Goal: Transaction & Acquisition: Download file/media

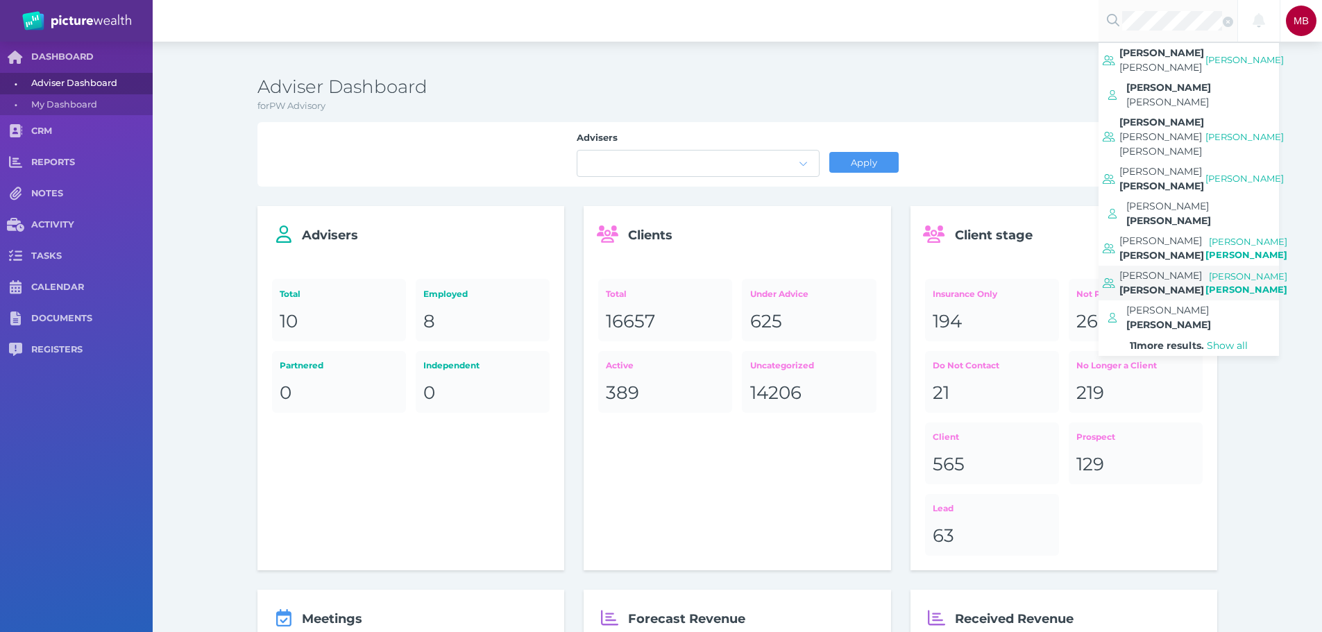
click at [1192, 266] on span "[PERSON_NAME]" at bounding box center [1161, 283] width 85 height 35
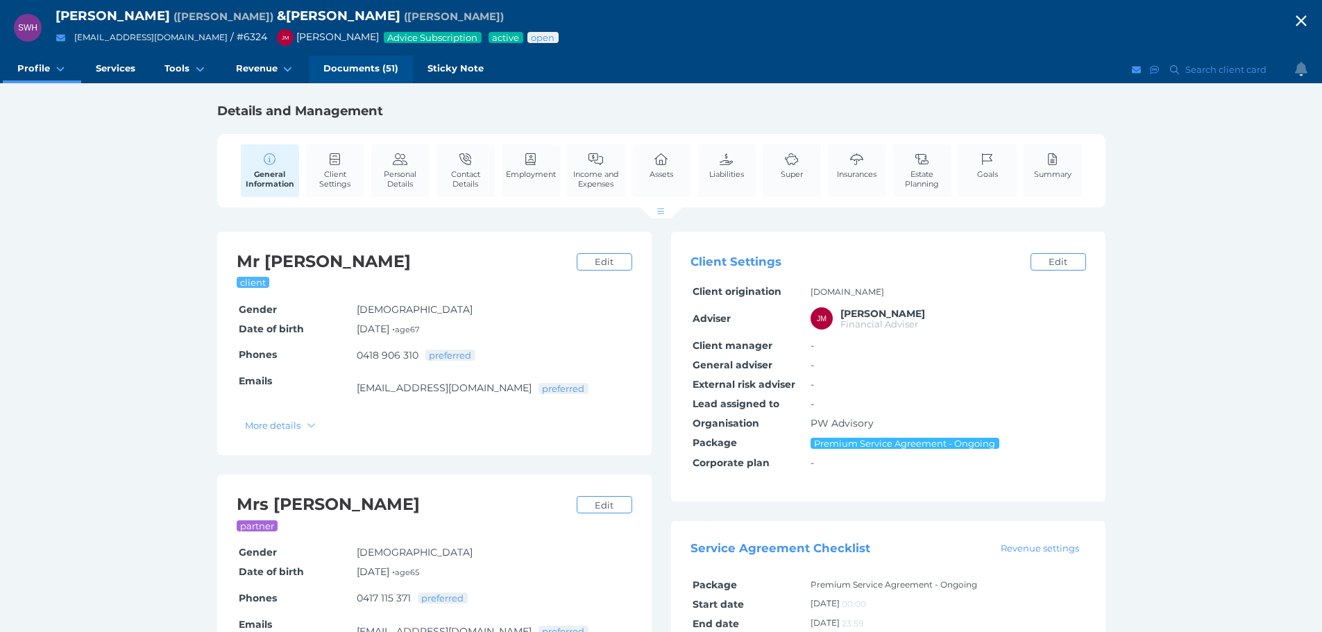
click at [355, 75] on link "Documents (51)" at bounding box center [361, 70] width 104 height 28
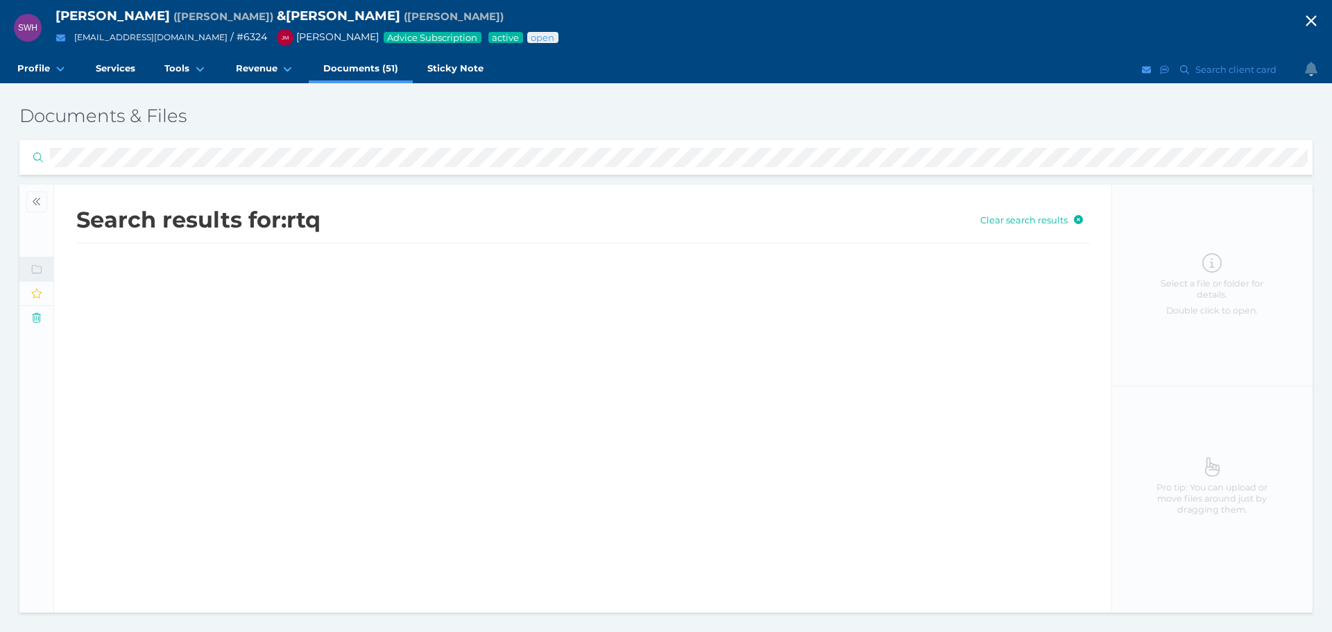
click at [0, 176] on html "SWH [PERSON_NAME] ( [PERSON_NAME] ) & [PERSON_NAME] ( [PERSON_NAME] ) [PERSON_N…" at bounding box center [666, 316] width 1332 height 632
drag, startPoint x: 280, startPoint y: 271, endPoint x: 871, endPoint y: 299, distance: 591.8
click at [280, 271] on td "20230705_Howard_Risk profile (Growth Assertive 70-30).pdf" at bounding box center [490, 274] width 729 height 42
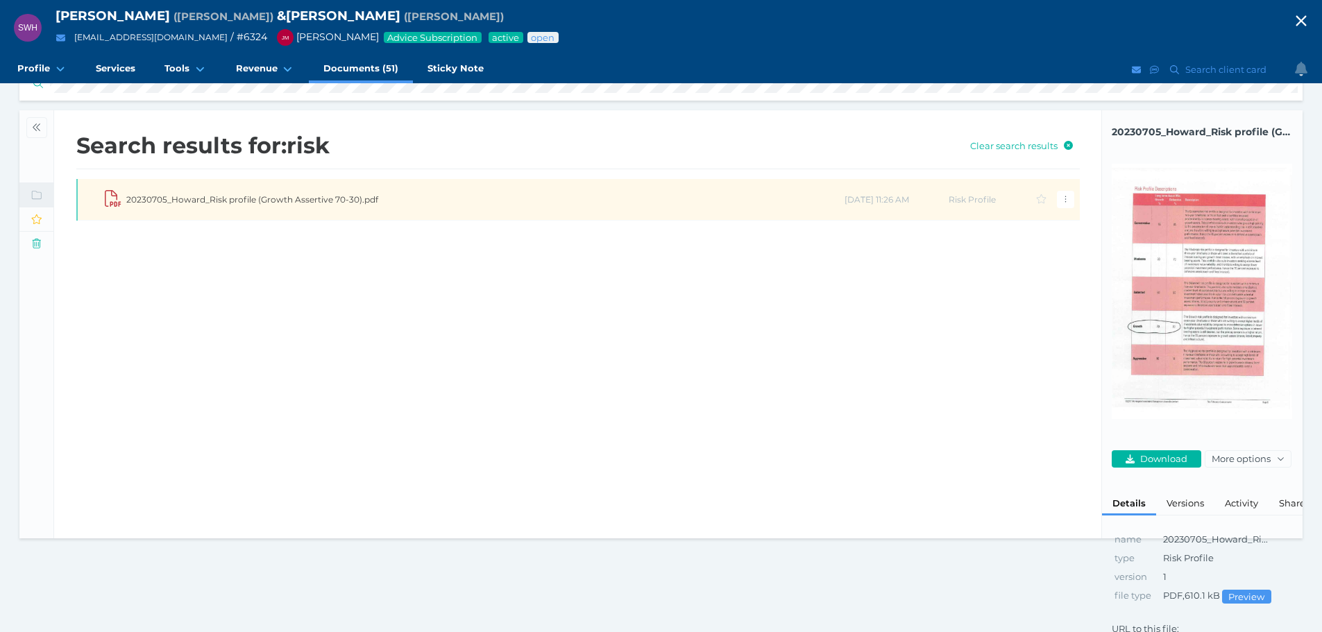
scroll to position [144, 0]
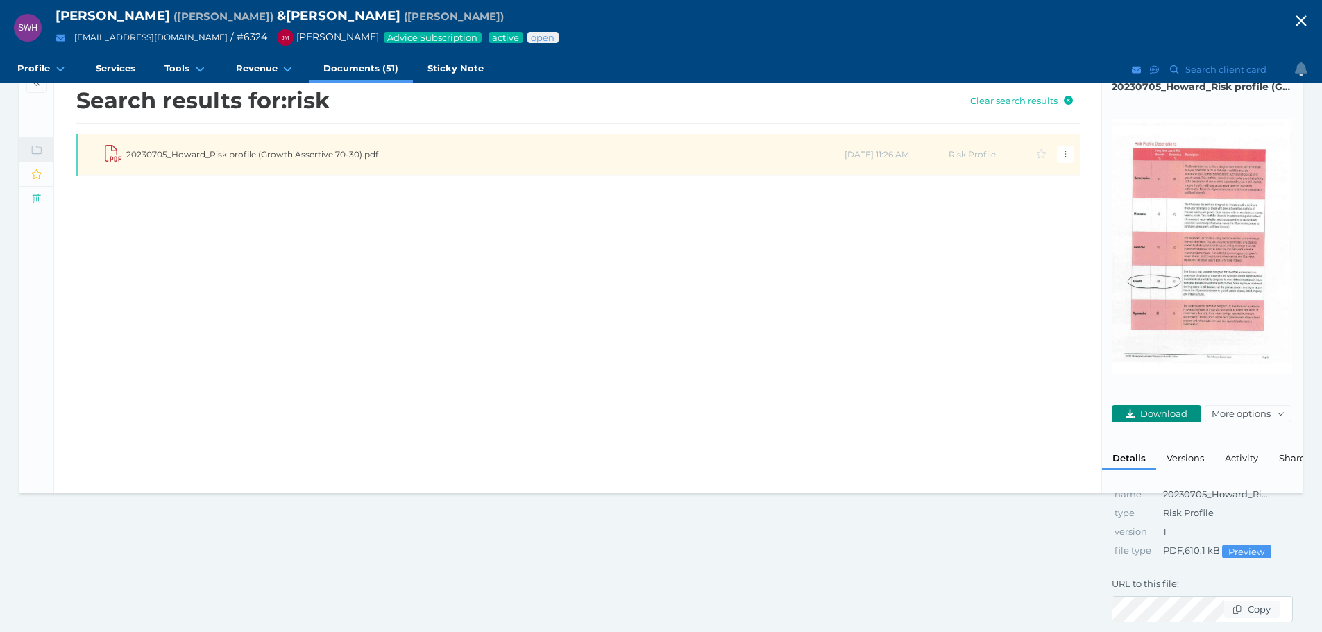
click at [1168, 408] on span "Download" at bounding box center [1165, 413] width 56 height 11
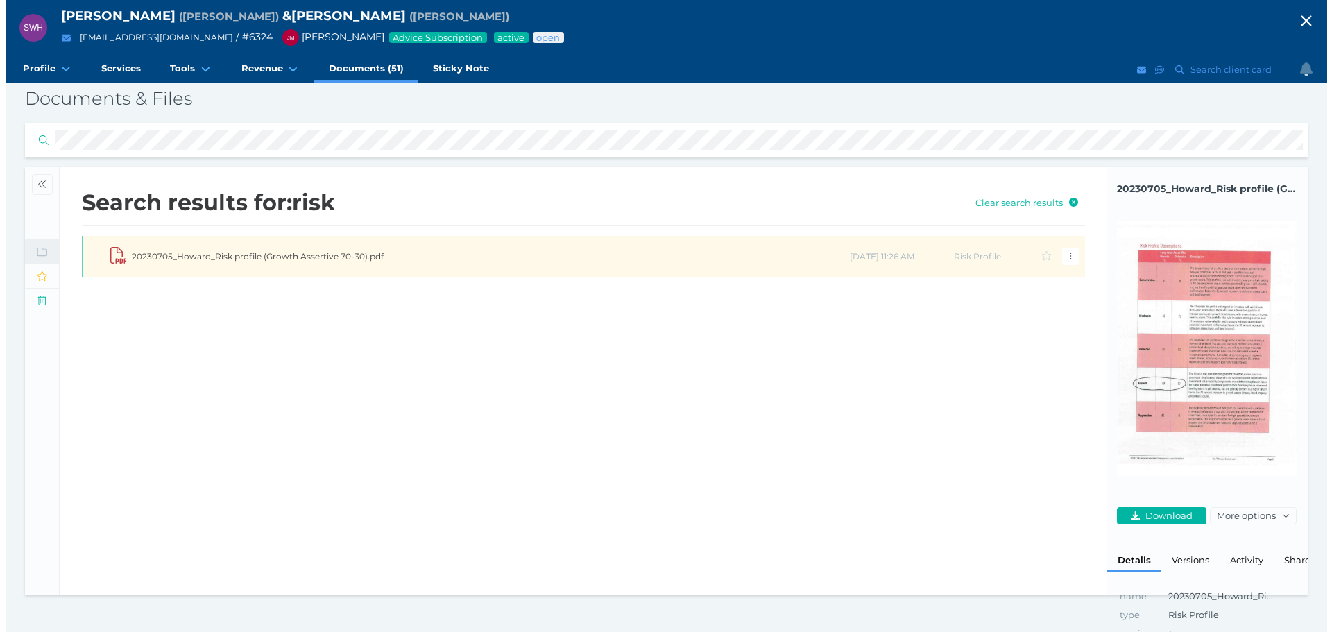
scroll to position [0, 0]
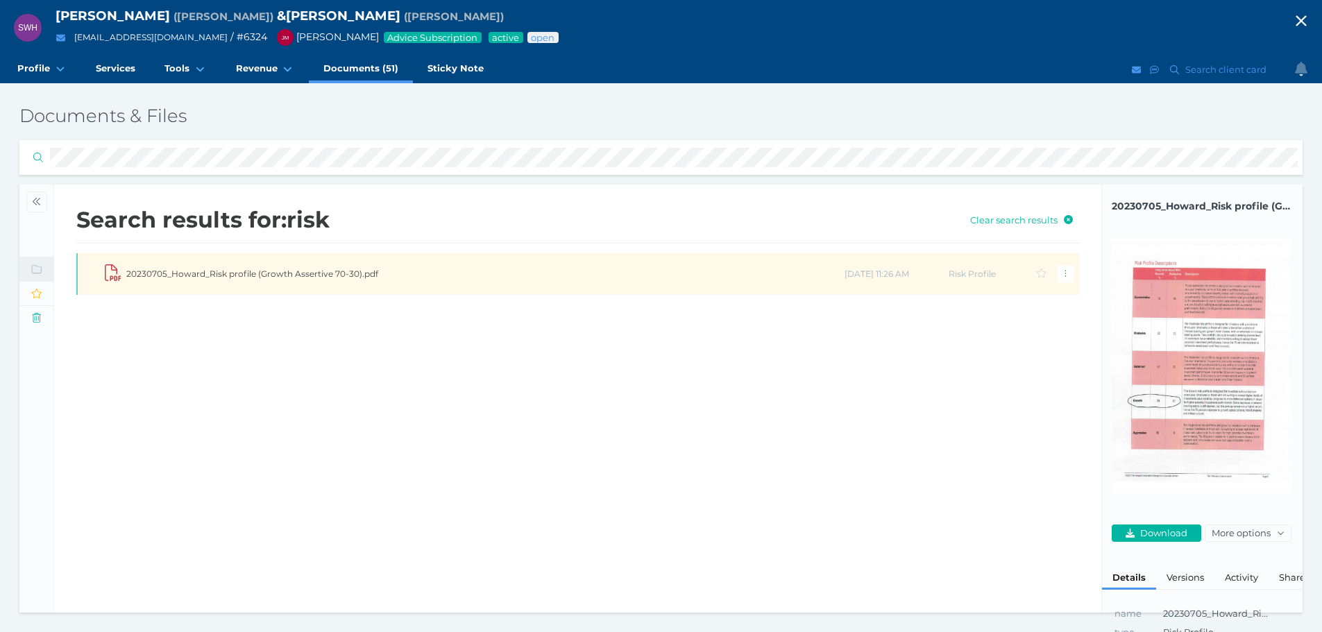
click at [1309, 28] on icon "button" at bounding box center [1301, 20] width 17 height 21
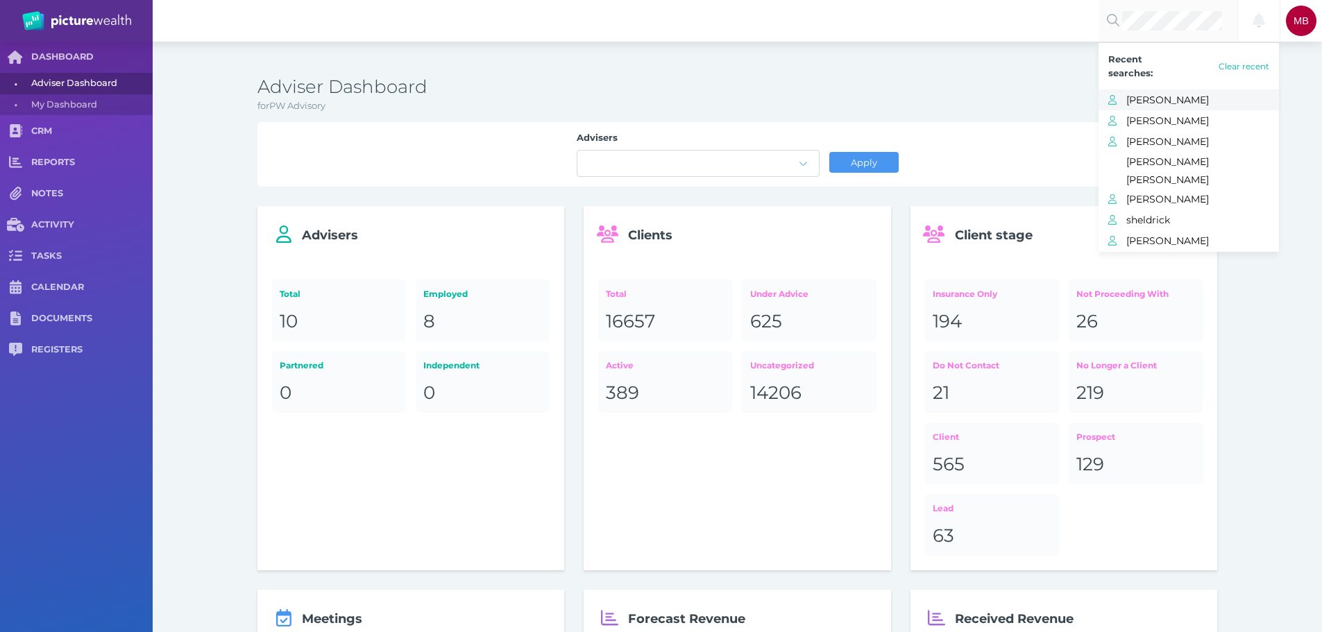
click at [1154, 100] on span "[PERSON_NAME]" at bounding box center [1202, 100] width 153 height 18
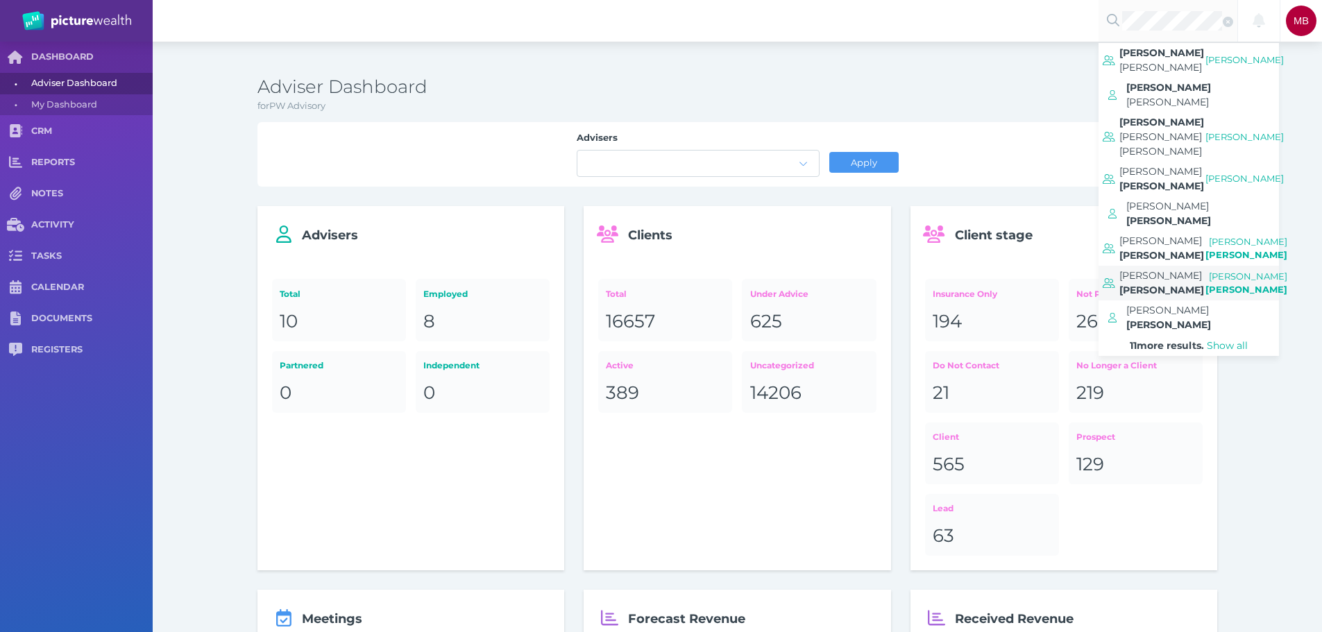
click at [1152, 284] on span "[PERSON_NAME]" at bounding box center [1161, 290] width 85 height 12
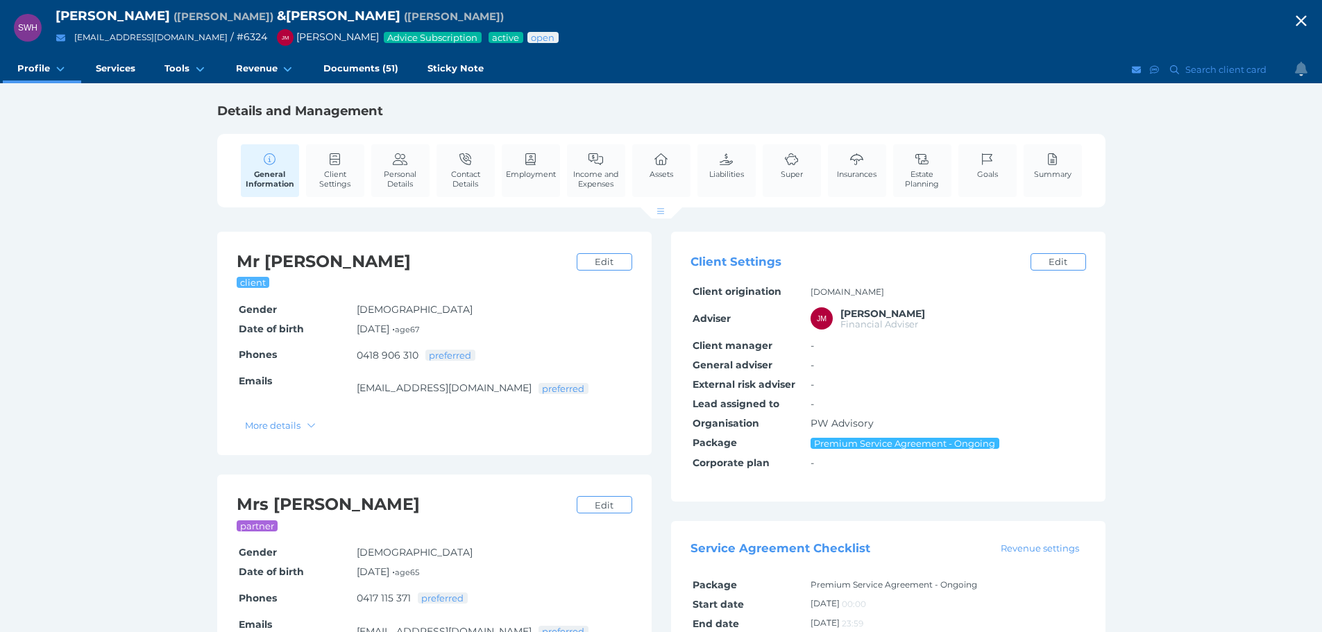
click at [1309, 17] on icon "button" at bounding box center [1301, 20] width 17 height 21
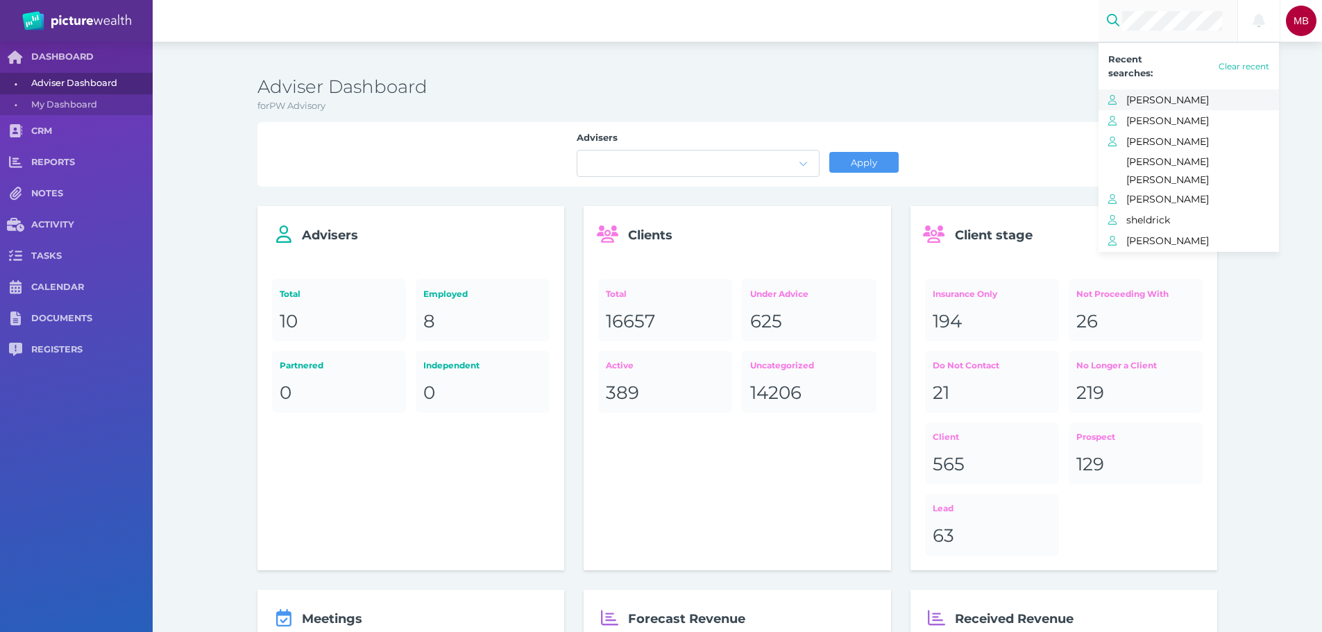
click at [1159, 101] on span "[PERSON_NAME]" at bounding box center [1202, 100] width 153 height 18
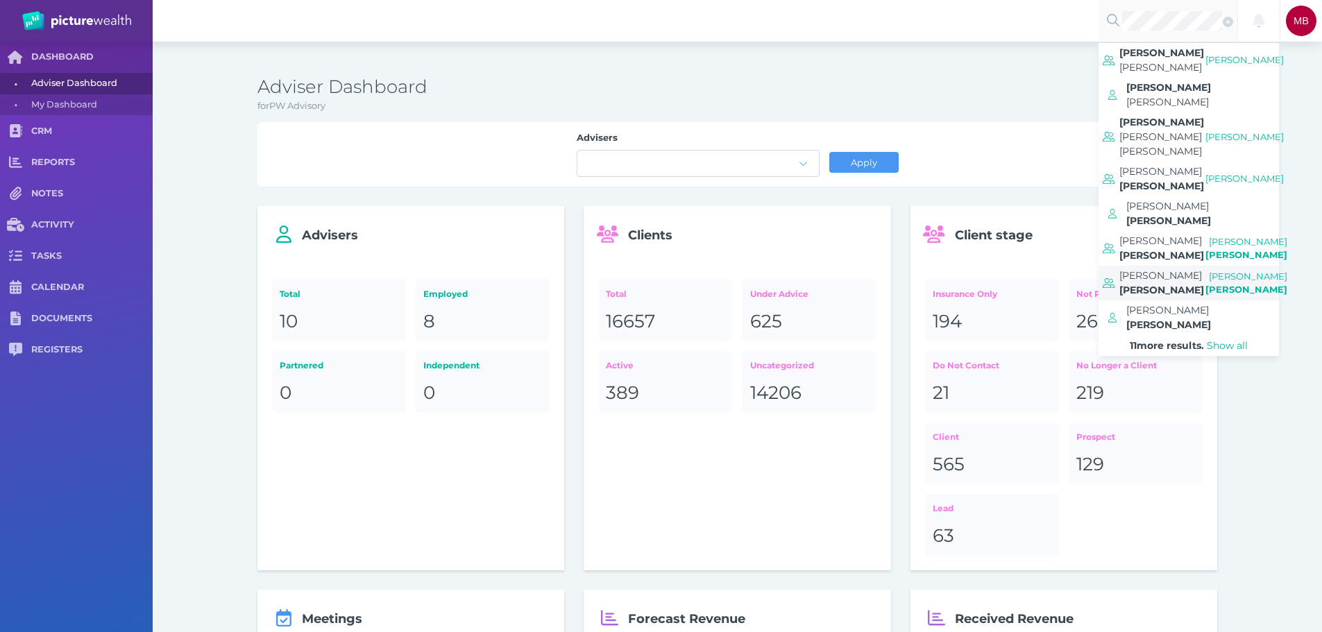
click at [1193, 266] on span "[PERSON_NAME]" at bounding box center [1161, 283] width 85 height 35
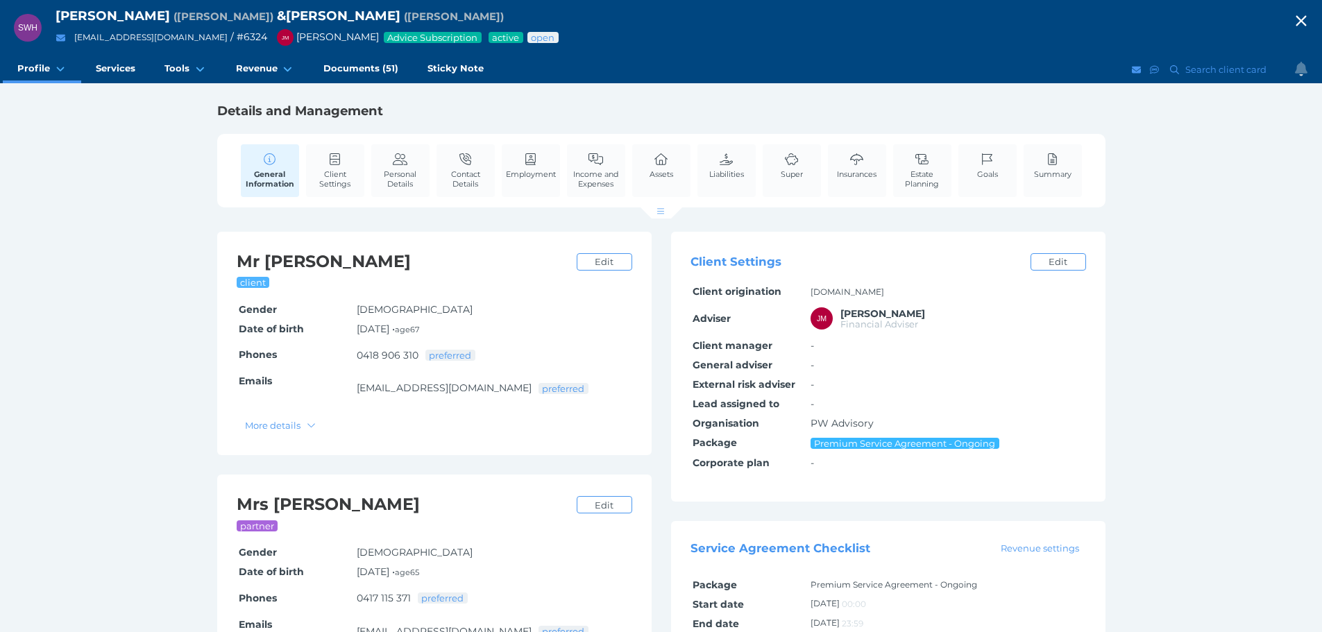
click at [384, 71] on span "Documents (51)" at bounding box center [360, 68] width 75 height 12
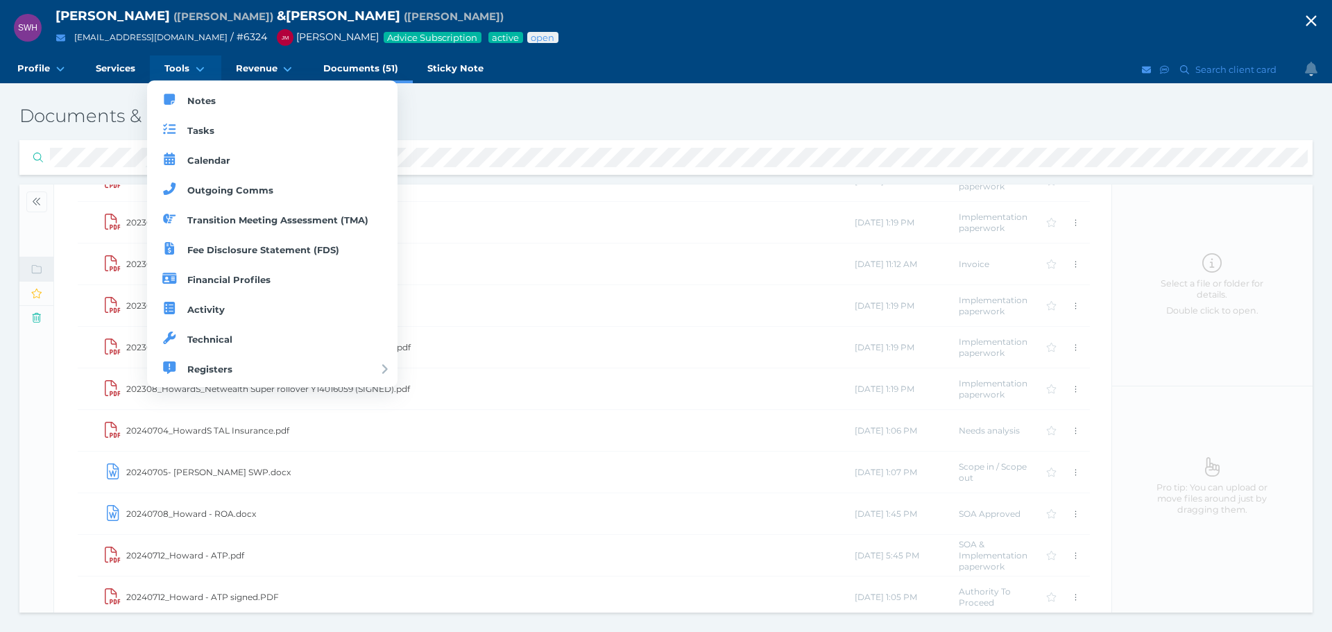
scroll to position [842, 0]
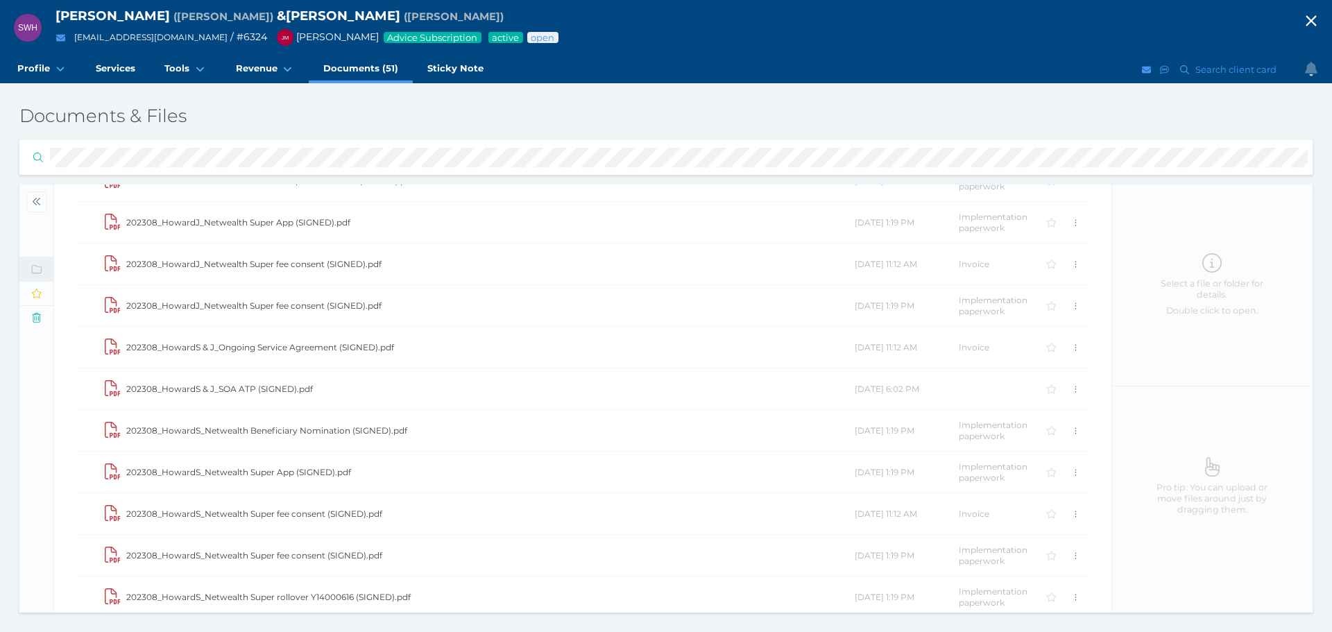
click at [13, 157] on div "Documents & Files Folders Folders & Files Documents & Files Adhoc requests Advi…" at bounding box center [666, 357] width 1313 height 529
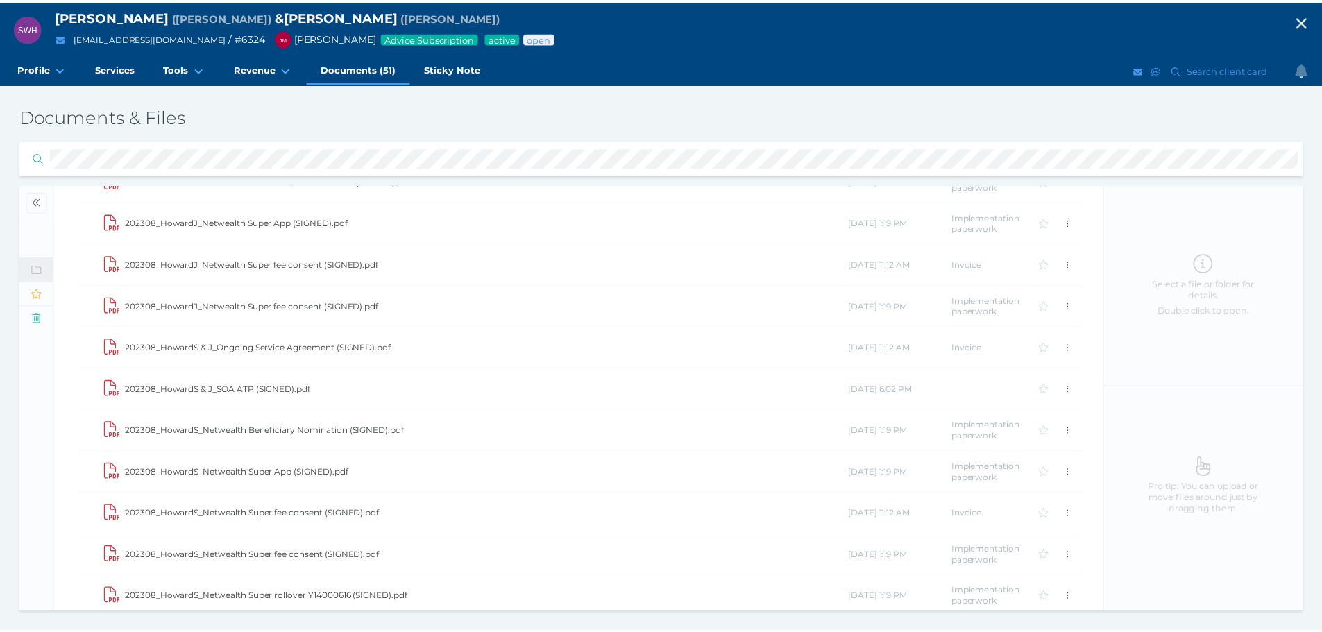
scroll to position [0, 0]
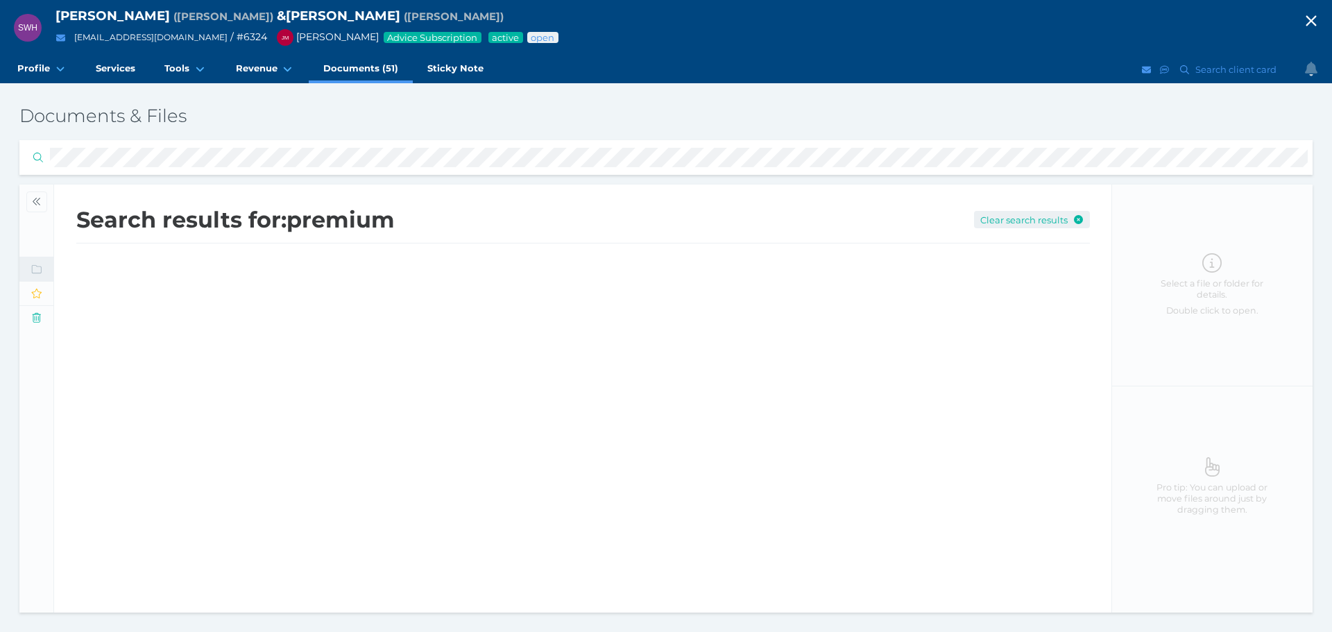
click at [1082, 219] on icon "button" at bounding box center [1078, 219] width 9 height 9
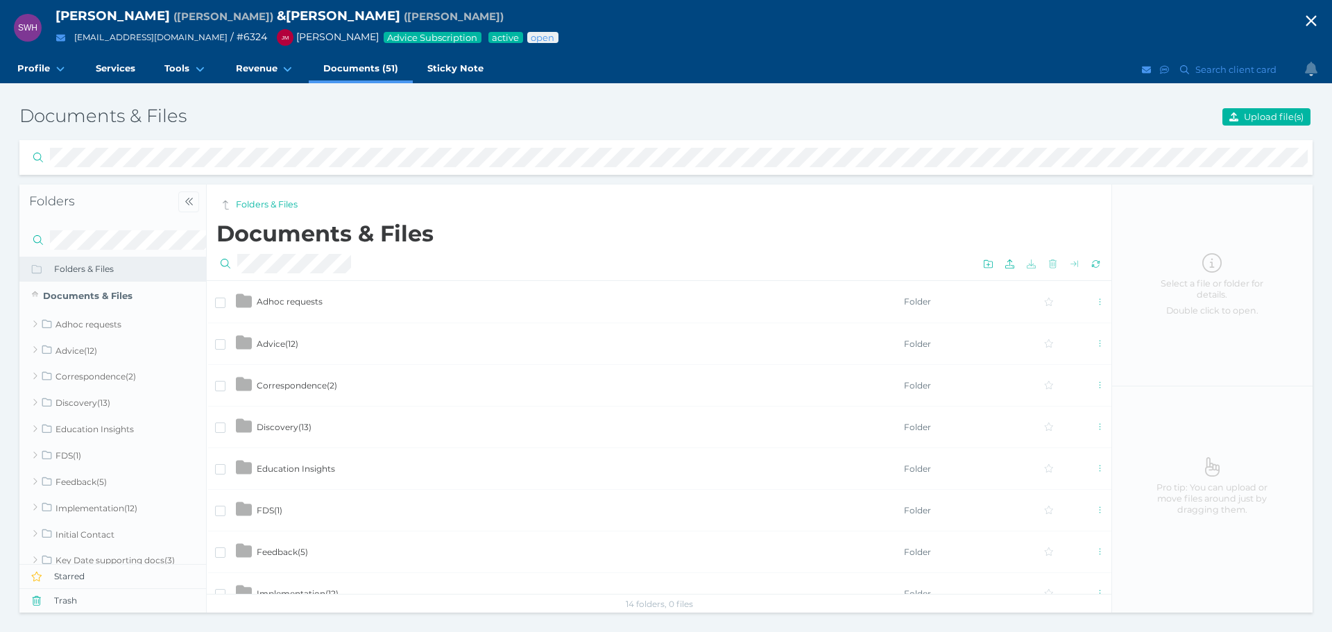
click at [0, 185] on html "SWH [PERSON_NAME] ( [PERSON_NAME] ) & [PERSON_NAME] ( [PERSON_NAME] ) [PERSON_N…" at bounding box center [666, 316] width 1332 height 632
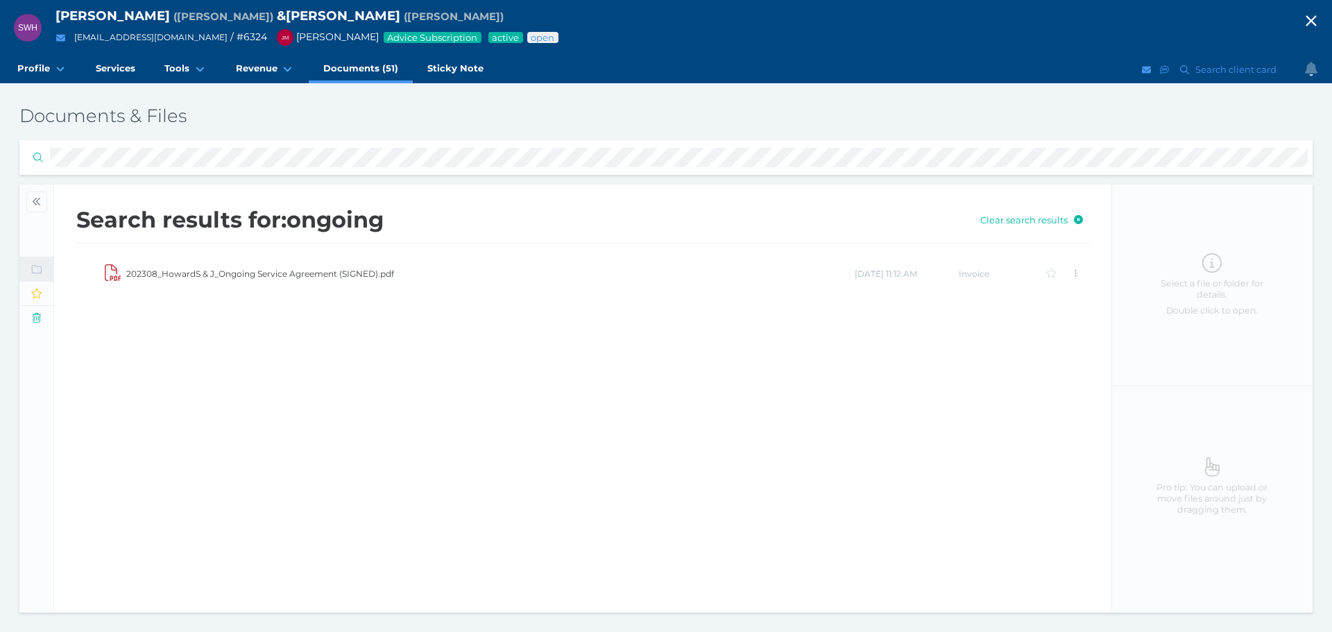
click at [263, 273] on td "202308_HowardS & J_Ongoing Service Agreement (SIGNED).pdf" at bounding box center [490, 274] width 729 height 42
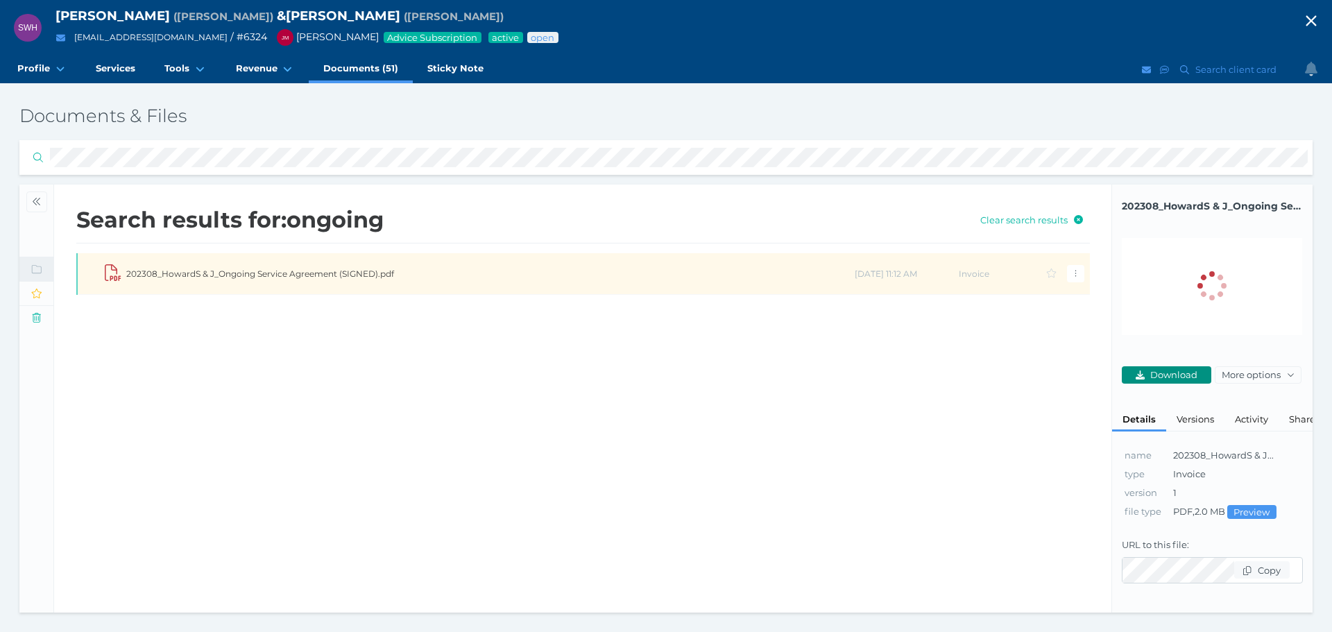
click at [1189, 375] on span "Download" at bounding box center [1176, 374] width 56 height 11
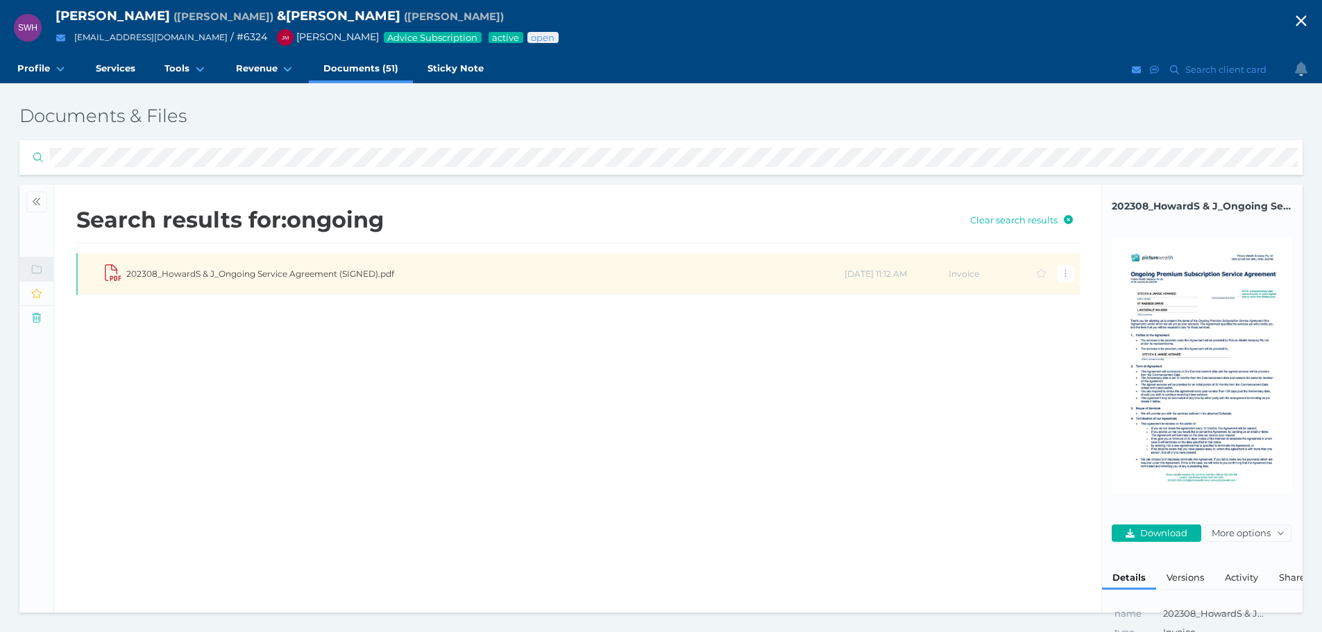
click at [0, 223] on html "SWH [PERSON_NAME] ( [PERSON_NAME] ) & [PERSON_NAME] ( [PERSON_NAME] ) [PERSON_N…" at bounding box center [661, 316] width 1322 height 632
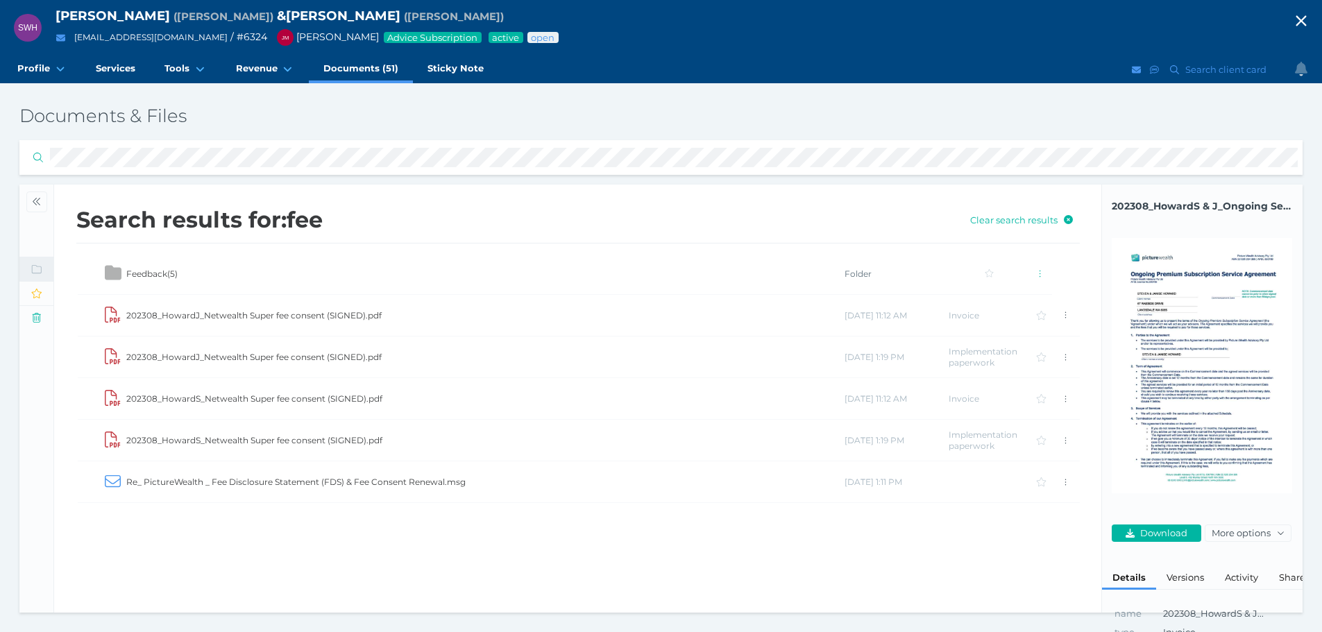
click at [330, 392] on td "202308_HowardS_Netwealth Super fee consent (SIGNED).pdf" at bounding box center [485, 399] width 718 height 42
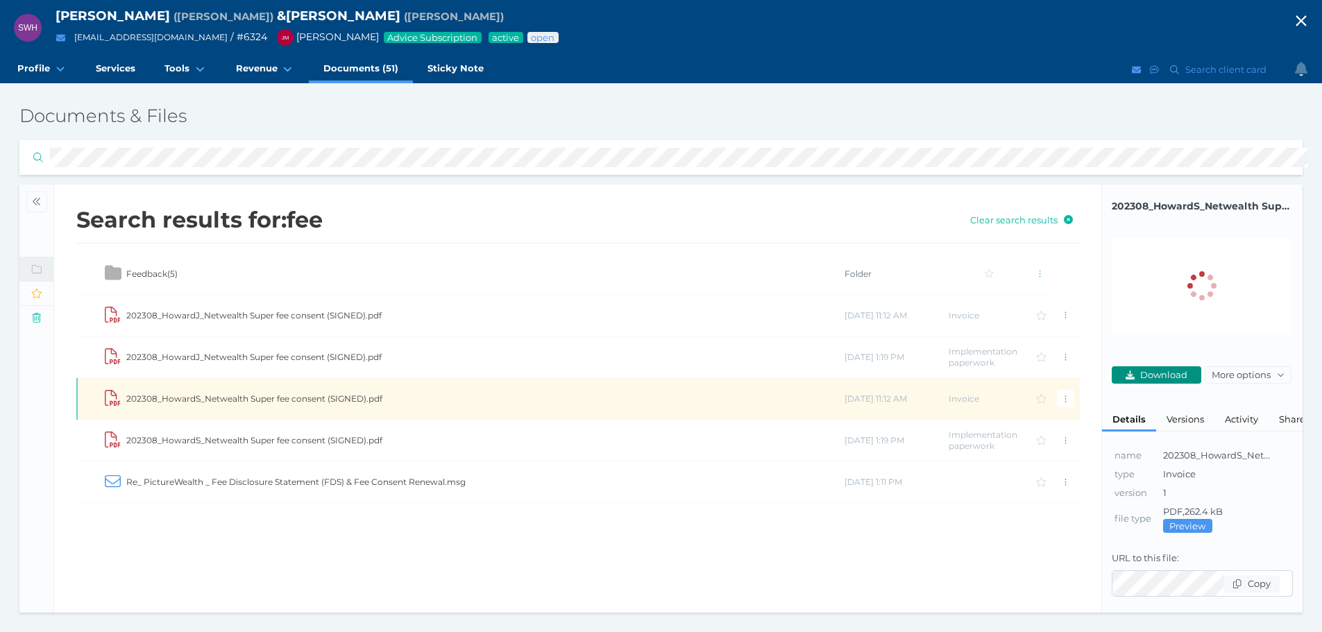
click at [1163, 380] on div "202308_HowardS_Netwealth Super fee consent (SIGNED).pdf 202308_HowardS_Netwealt…" at bounding box center [1202, 397] width 201 height 417
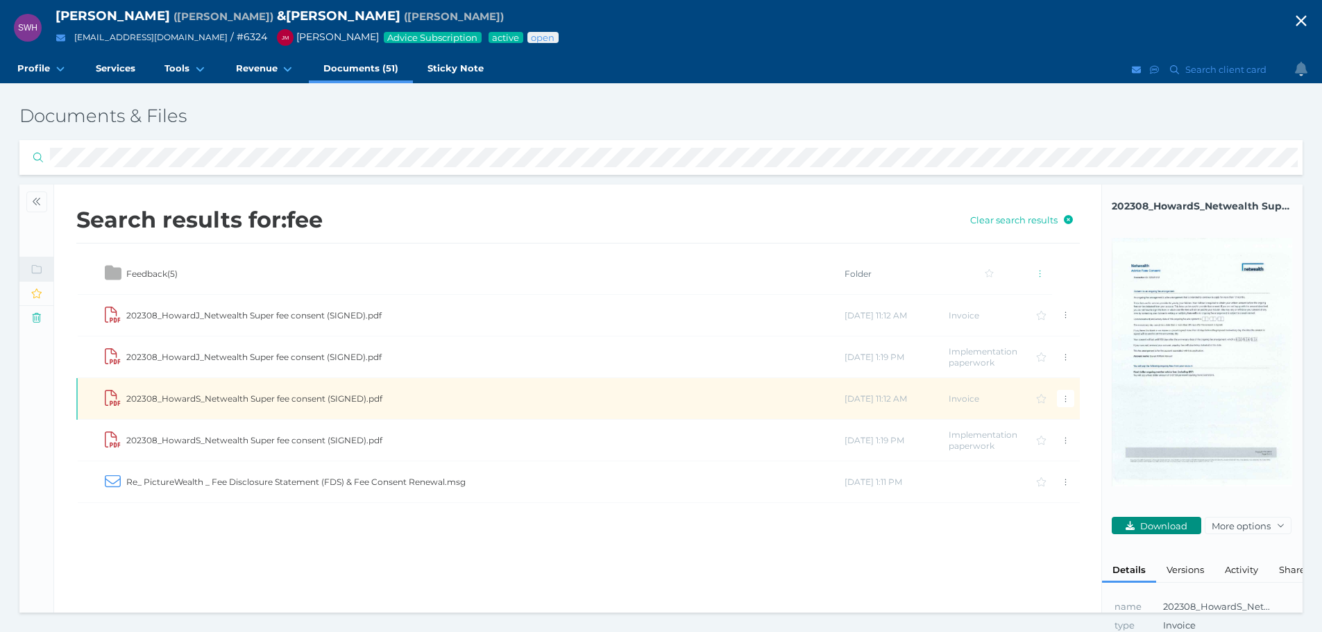
click at [1167, 522] on span "Download" at bounding box center [1165, 525] width 56 height 11
click at [314, 354] on td "202308_HowardJ_Netwealth Super fee consent (SIGNED).pdf" at bounding box center [485, 358] width 718 height 42
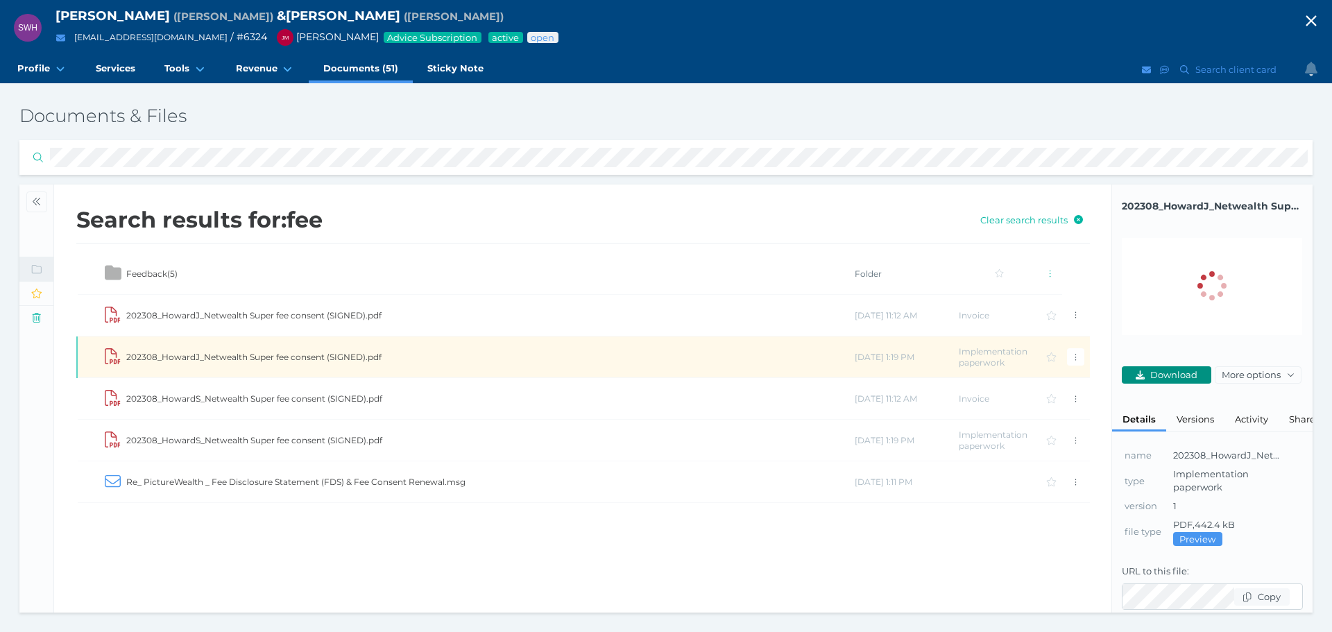
drag, startPoint x: 1181, startPoint y: 371, endPoint x: 1255, endPoint y: 366, distance: 74.4
click at [1181, 371] on span "Download" at bounding box center [1176, 374] width 56 height 11
